Goal: Task Accomplishment & Management: Use online tool/utility

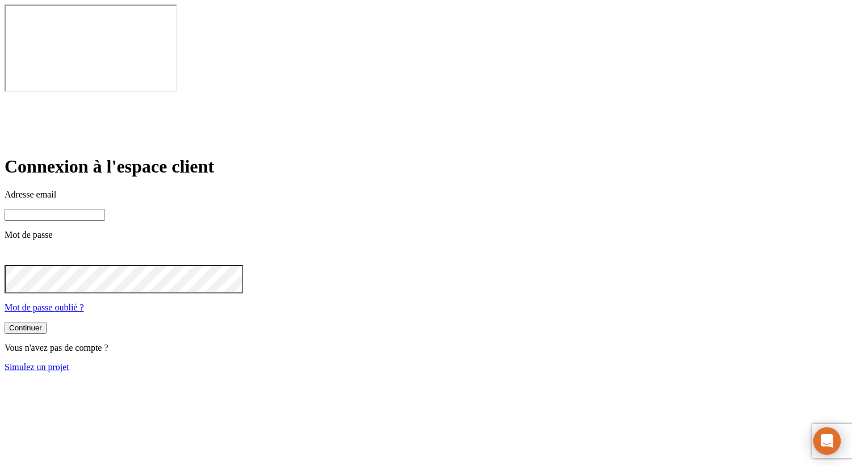
click at [105, 209] on input at bounding box center [55, 215] width 101 height 12
type input "[PERSON_NAME][DOMAIN_NAME][EMAIL_ADDRESS][DOMAIN_NAME]"
click at [47, 322] on button "Continuer" at bounding box center [26, 328] width 42 height 12
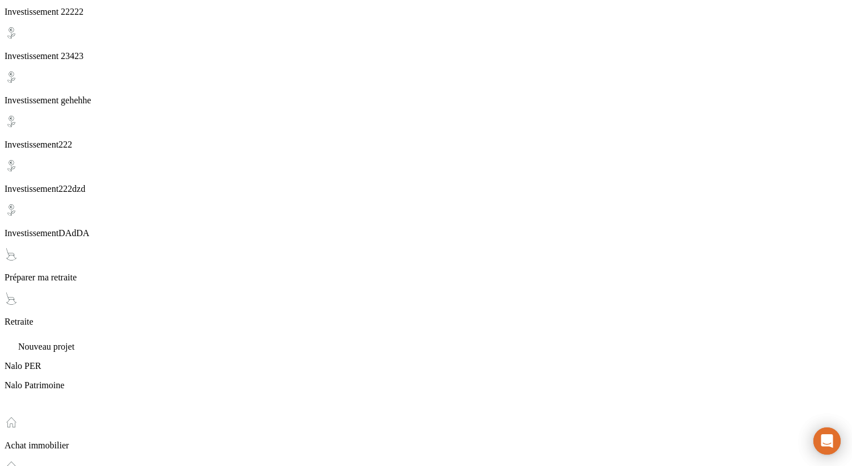
scroll to position [803, 0]
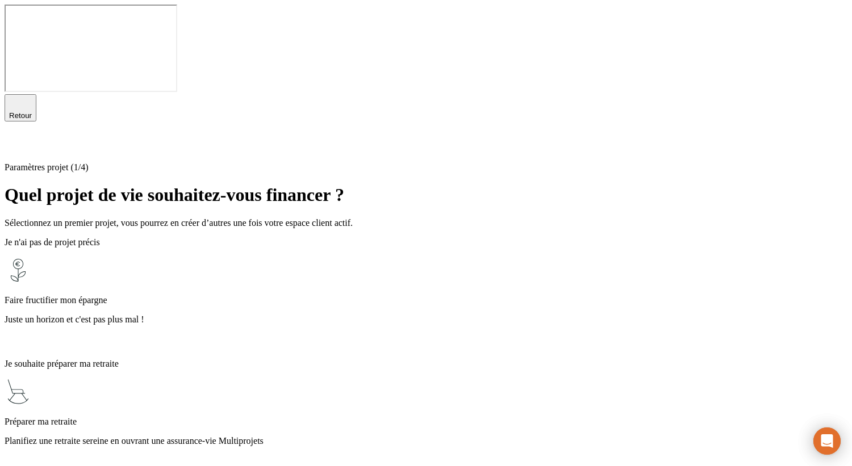
click at [366, 315] on p "Juste un horizon et c'est pas plus mal !" at bounding box center [426, 320] width 843 height 10
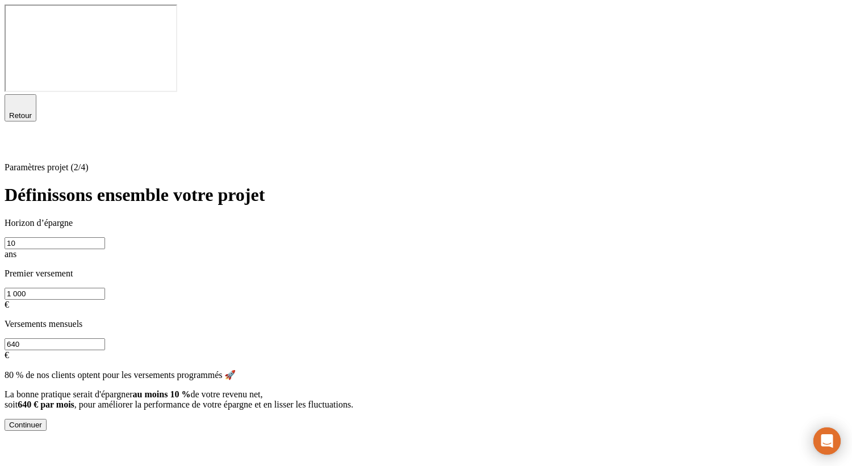
click at [47, 419] on button "Continuer" at bounding box center [26, 425] width 42 height 12
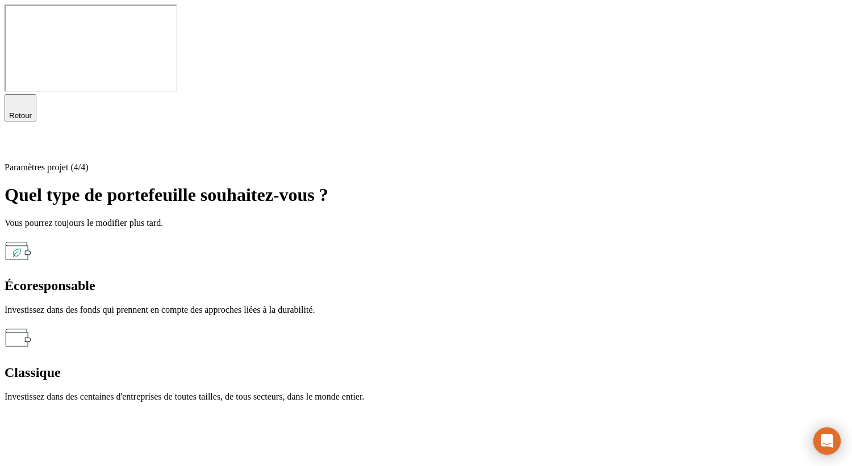
click at [311, 237] on div "Écoresponsable Investissez dans des fonds qui prennent en compte des approches …" at bounding box center [426, 276] width 843 height 78
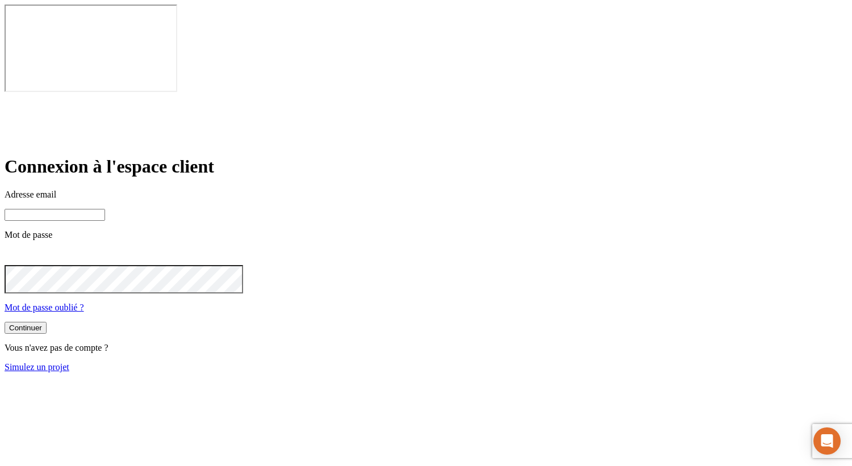
click at [105, 209] on input at bounding box center [55, 215] width 101 height 12
type input "james.bond+3110@nalo.fr"
click at [47, 323] on button "Continuer" at bounding box center [26, 329] width 42 height 12
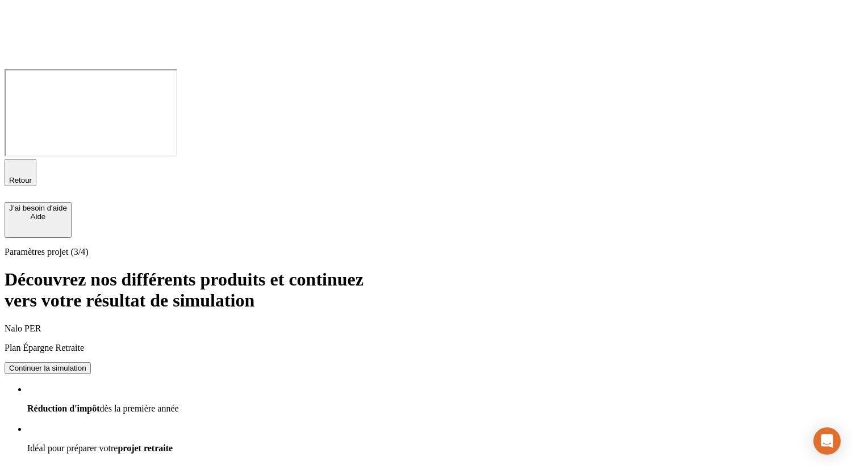
click at [86, 364] on div "Continuer la simulation" at bounding box center [47, 368] width 77 height 9
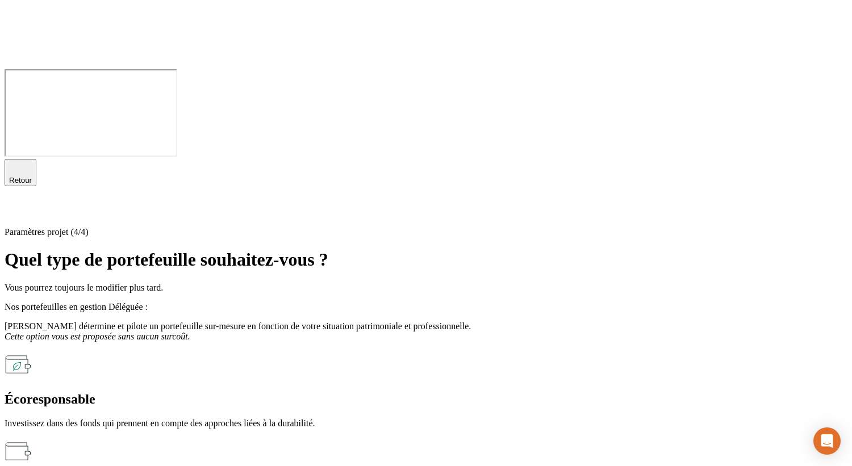
click at [327, 419] on p "Investissez dans des fonds qui prennent en compte des approches liées à la dura…" at bounding box center [426, 424] width 843 height 10
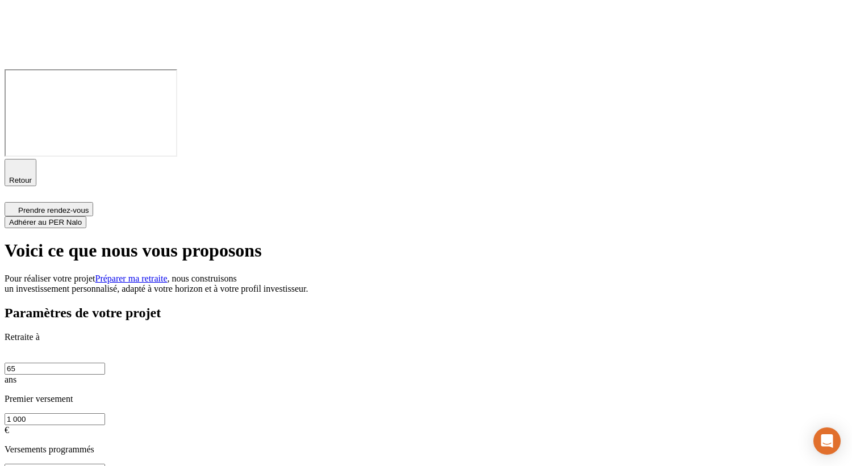
click at [25, 161] on icon "button" at bounding box center [21, 168] width 14 height 14
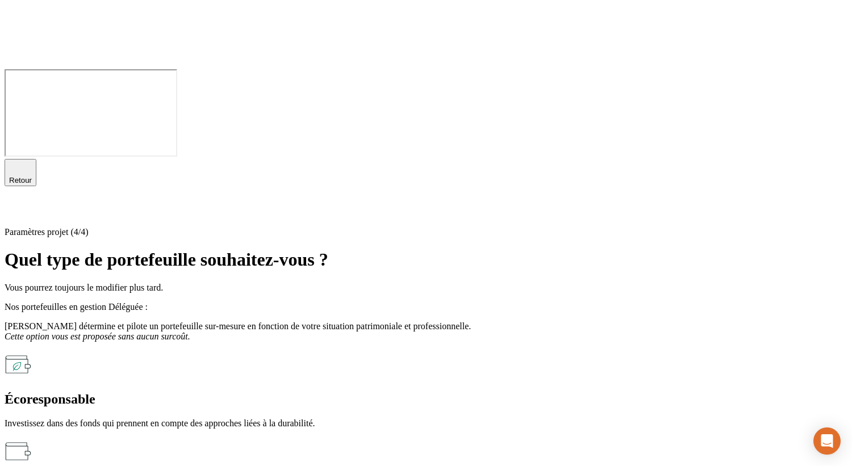
click at [32, 176] on span "Retour" at bounding box center [20, 180] width 23 height 9
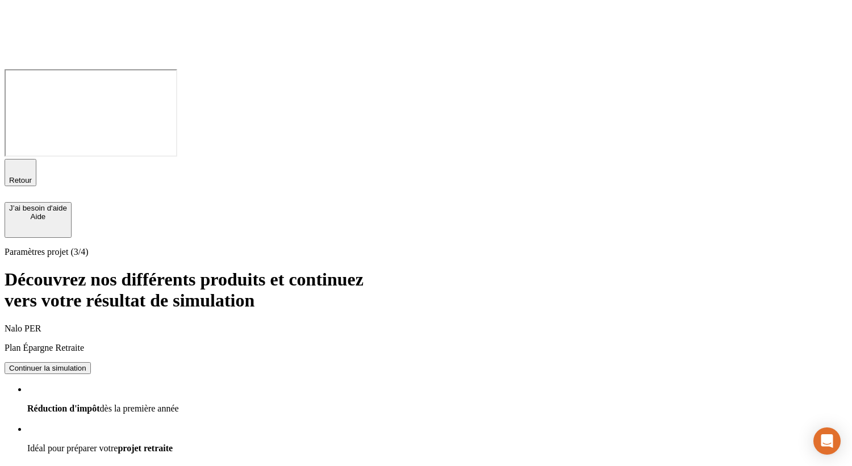
click at [32, 176] on span "Retour" at bounding box center [20, 180] width 23 height 9
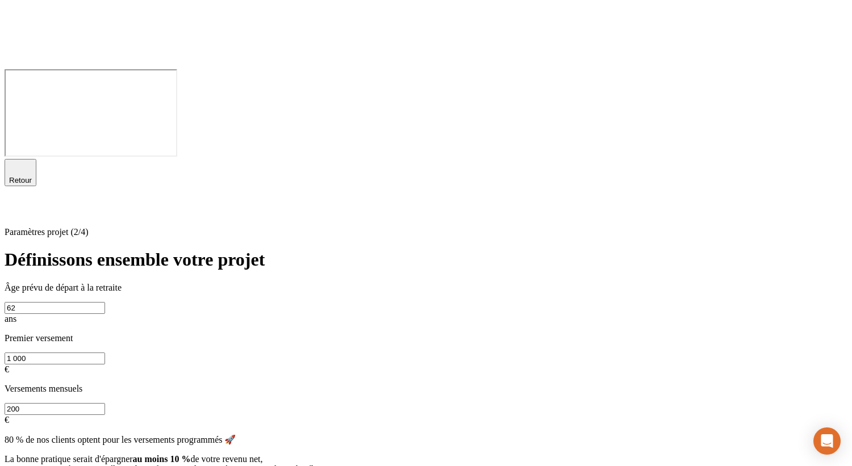
click at [32, 176] on span "Retour" at bounding box center [20, 180] width 23 height 9
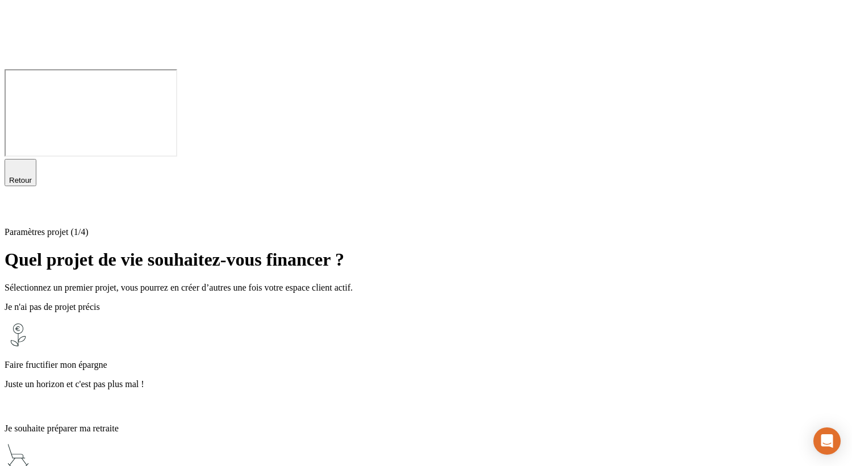
scroll to position [56, 0]
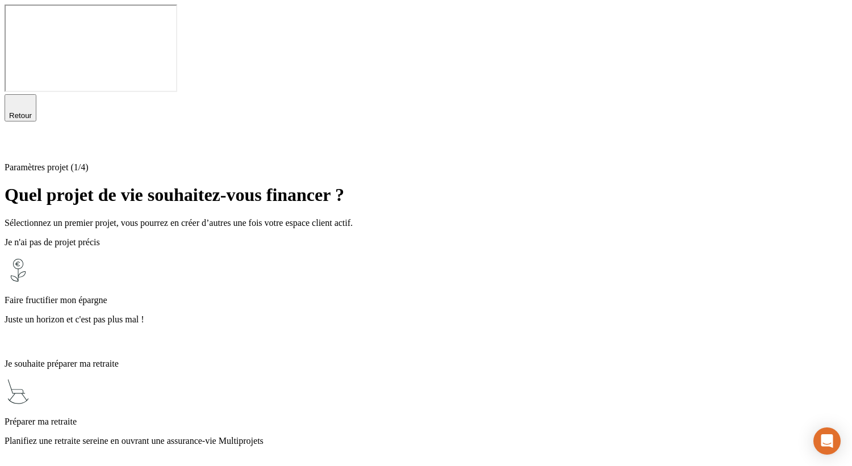
click at [18, 137] on icon at bounding box center [12, 144] width 14 height 14
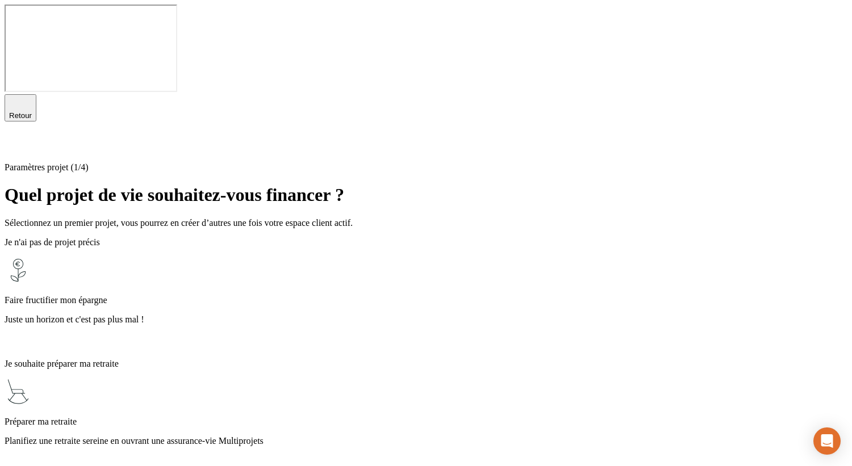
click at [352, 417] on p "Préparer ma retraite" at bounding box center [426, 422] width 843 height 10
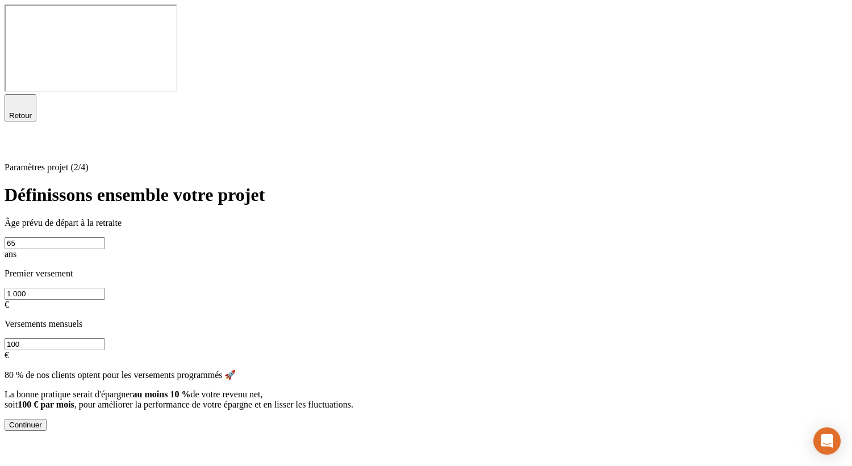
click at [42, 421] on div "Continuer" at bounding box center [25, 425] width 33 height 9
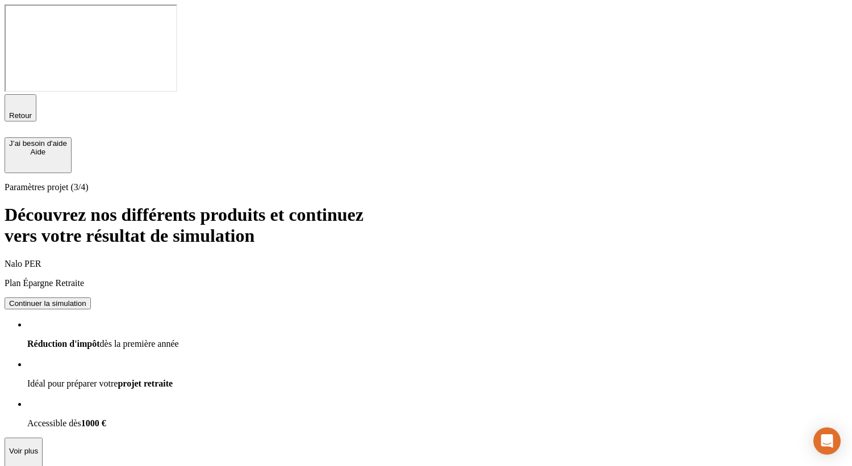
click at [86, 299] on div "Continuer la simulation" at bounding box center [47, 303] width 77 height 9
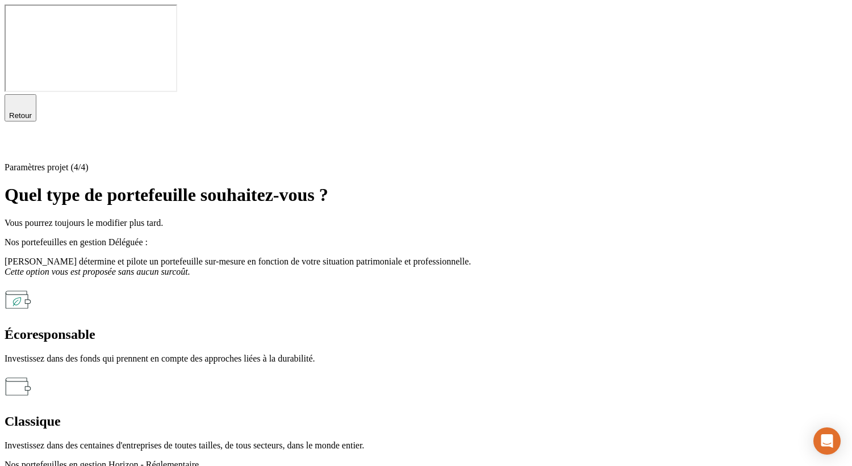
click at [336, 327] on div "Écoresponsable" at bounding box center [426, 334] width 843 height 15
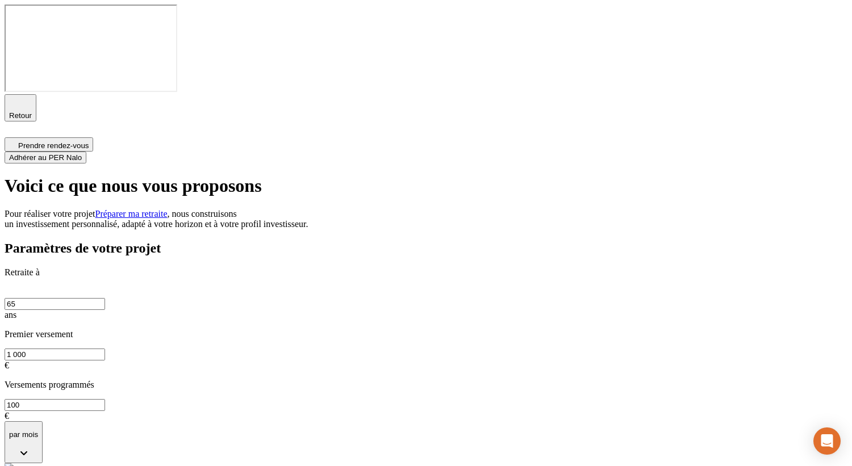
click at [32, 111] on span "Retour" at bounding box center [20, 115] width 23 height 9
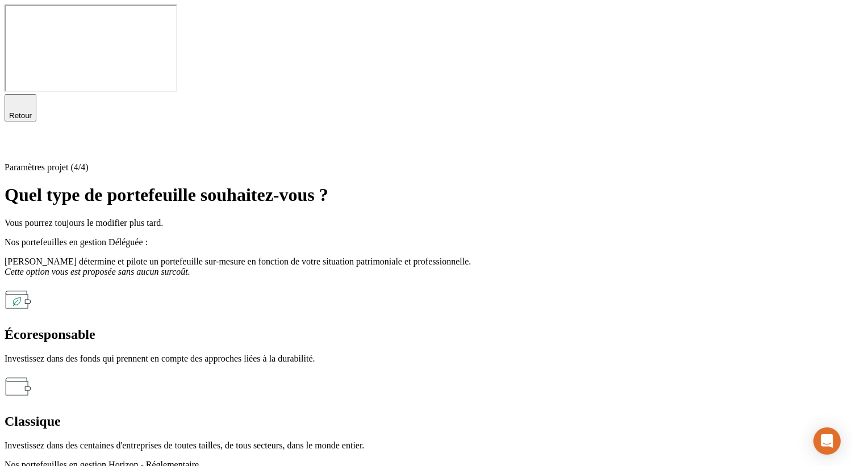
click at [18, 137] on icon at bounding box center [12, 144] width 14 height 14
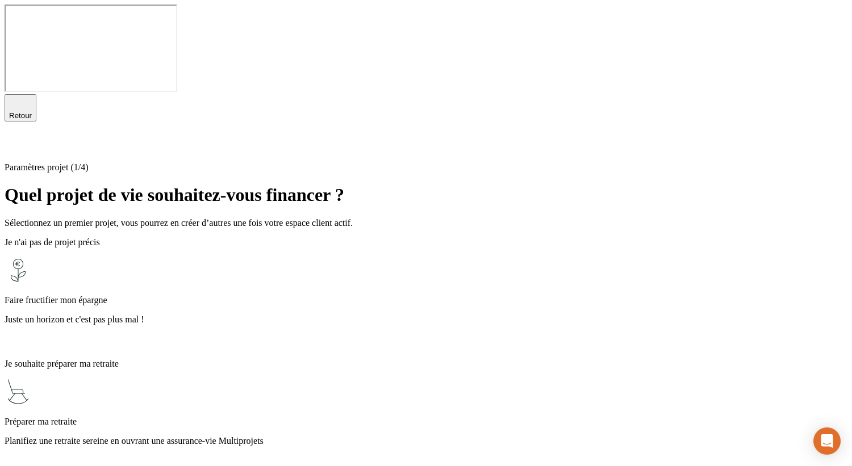
click at [18, 137] on icon at bounding box center [12, 144] width 14 height 14
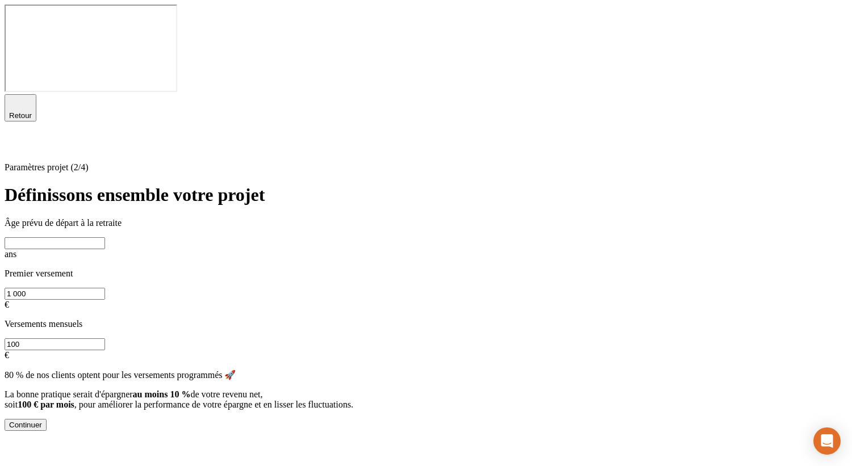
click at [47, 419] on button "Continuer" at bounding box center [26, 425] width 42 height 12
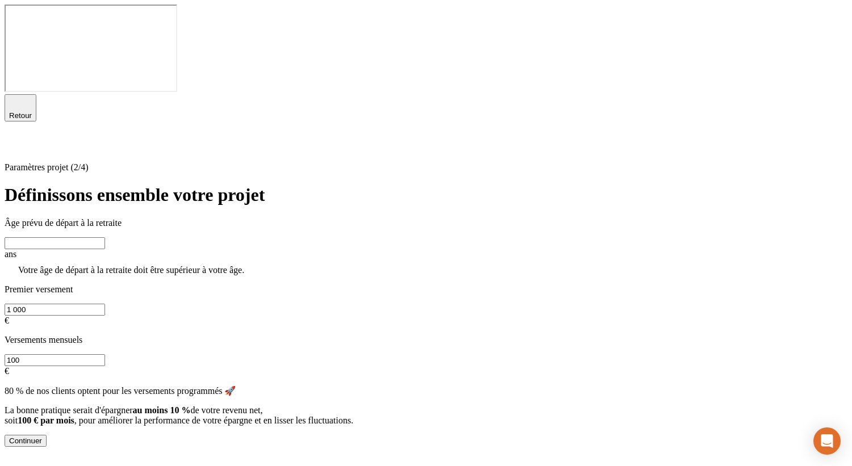
click at [105, 237] on input "text" at bounding box center [55, 243] width 101 height 12
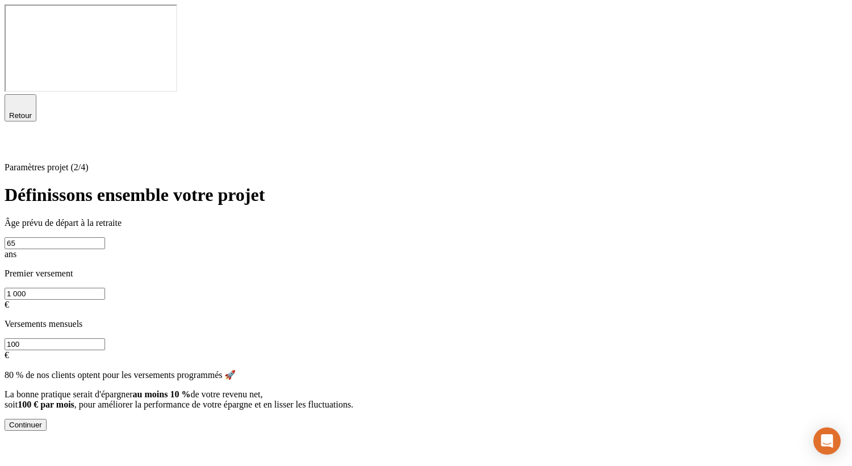
type input "65"
click at [42, 421] on div "Continuer" at bounding box center [25, 425] width 33 height 9
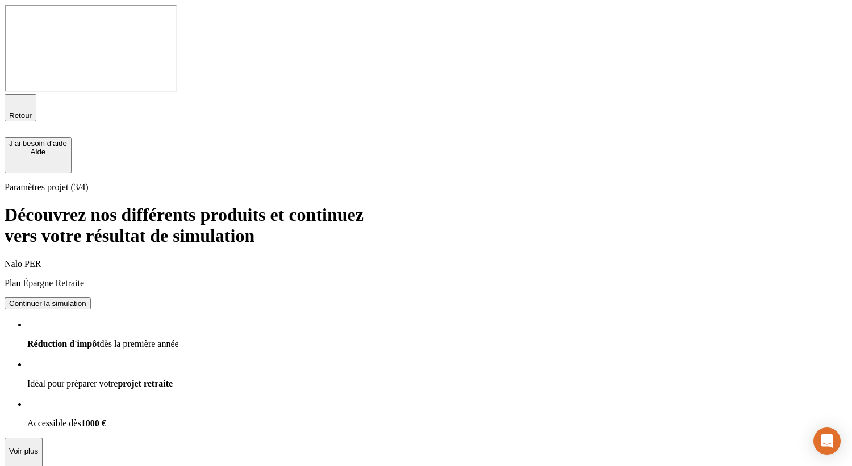
click at [86, 299] on div "Continuer la simulation" at bounding box center [47, 303] width 77 height 9
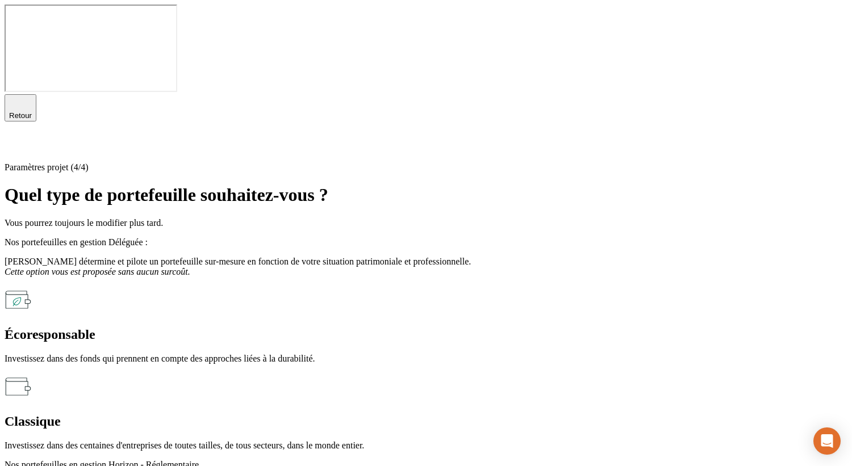
click at [331, 286] on div "Écoresponsable Investissez dans des fonds qui prennent en compte des approches …" at bounding box center [426, 325] width 843 height 78
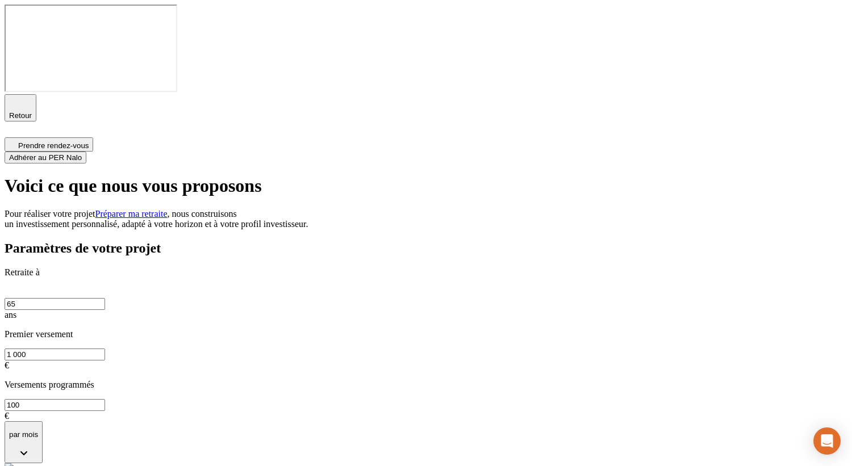
click at [32, 111] on span "Retour" at bounding box center [20, 115] width 23 height 9
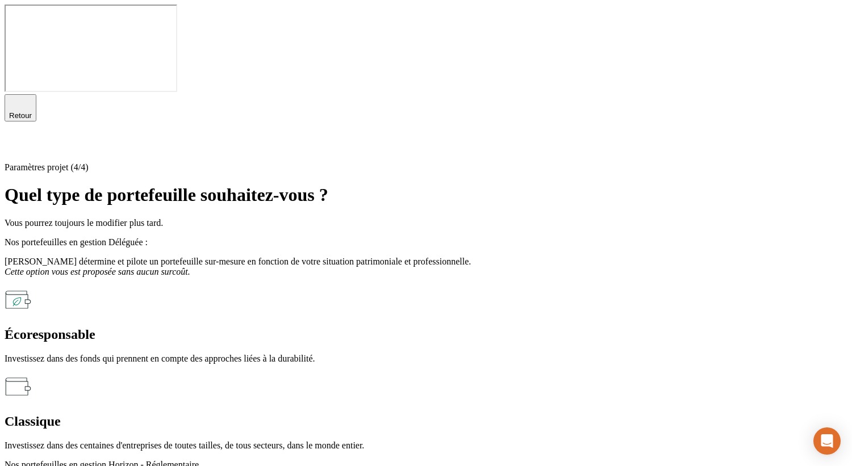
click at [32, 111] on span "Retour" at bounding box center [20, 115] width 23 height 9
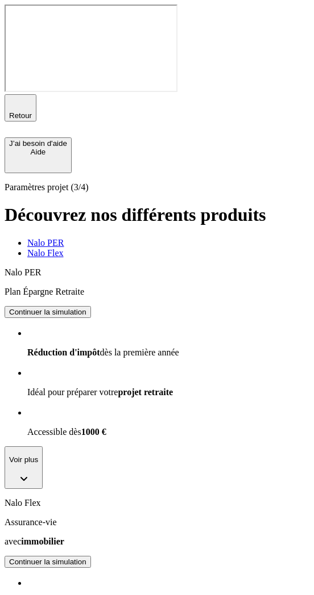
click at [16, 99] on icon "button" at bounding box center [20, 103] width 8 height 8
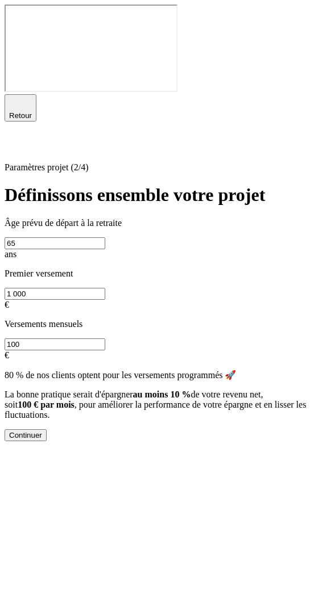
click at [20, 99] on icon "button" at bounding box center [20, 103] width 8 height 8
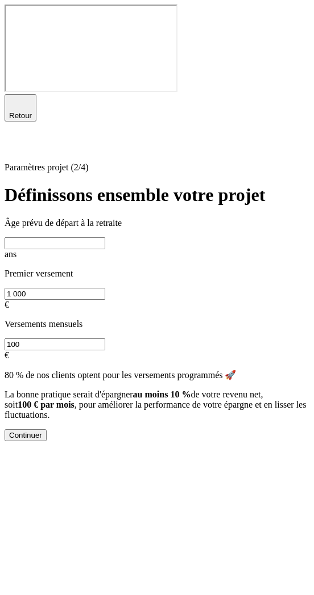
click at [105, 237] on input "text" at bounding box center [55, 243] width 101 height 12
type input "65"
click at [42, 440] on div "Continuer" at bounding box center [25, 435] width 33 height 9
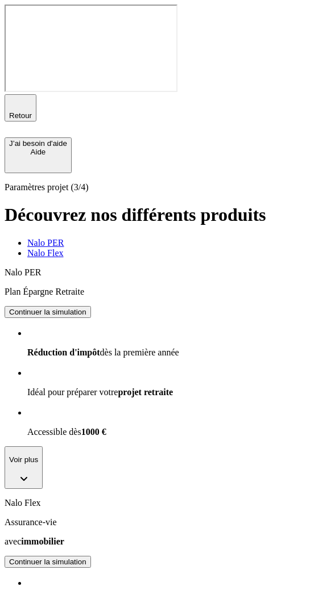
click at [86, 308] on div "Continuer la simulation" at bounding box center [47, 312] width 77 height 9
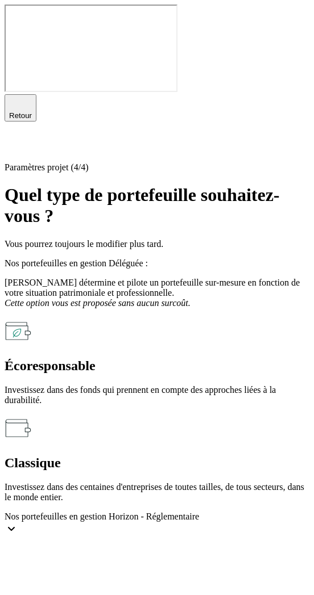
click at [138, 358] on h2 "Écoresponsable" at bounding box center [157, 365] width 304 height 15
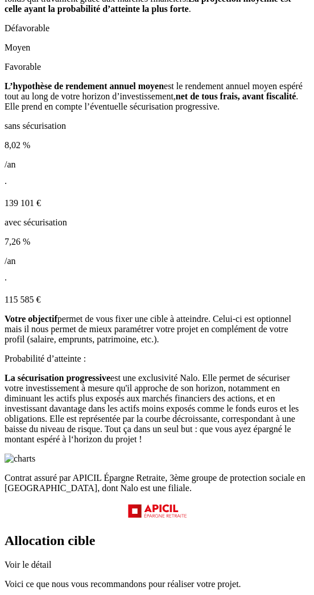
scroll to position [1226, 0]
